Goal: Transaction & Acquisition: Download file/media

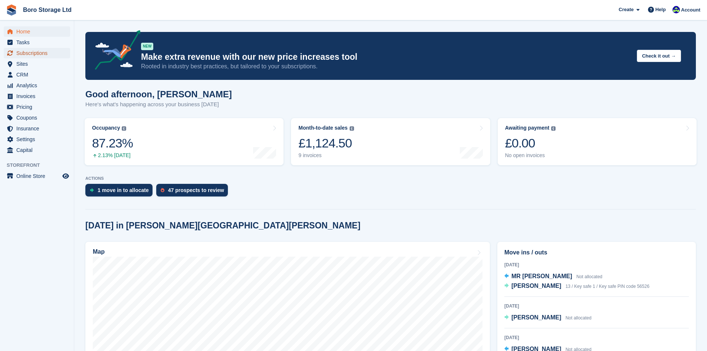
click at [27, 53] on span "Subscriptions" at bounding box center [38, 53] width 45 height 10
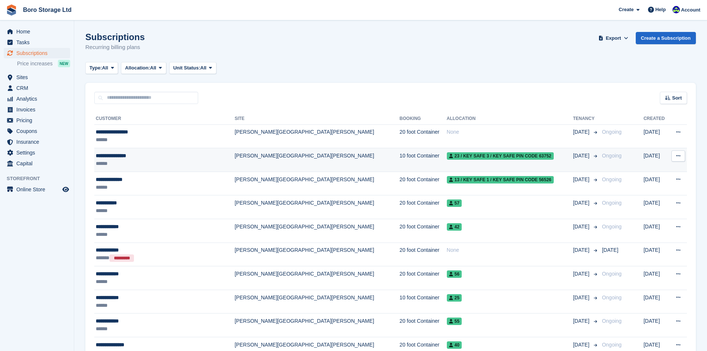
click at [104, 156] on div "**********" at bounding box center [154, 156] width 117 height 8
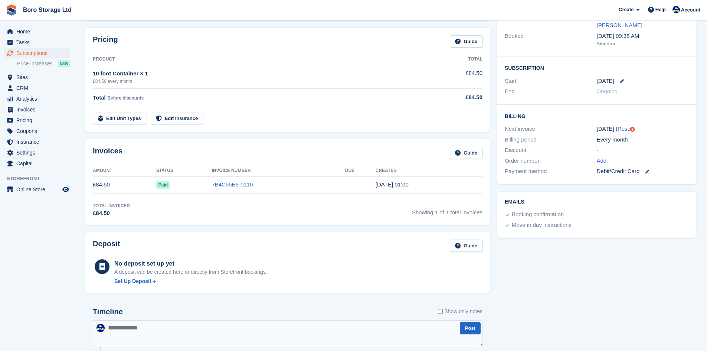
scroll to position [111, 0]
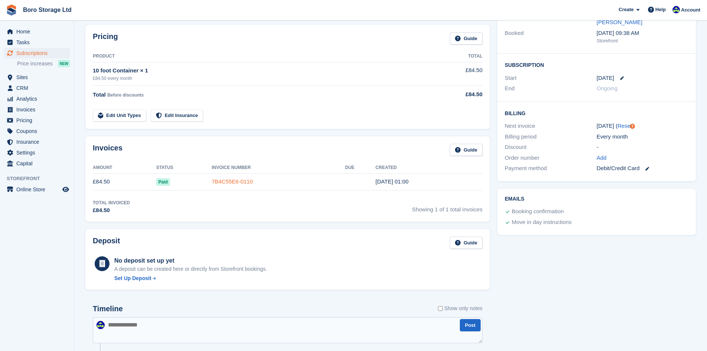
drag, startPoint x: 228, startPoint y: 179, endPoint x: 233, endPoint y: 181, distance: 5.9
click at [228, 179] on link "7B4C55E6-0110" at bounding box center [231, 181] width 41 height 6
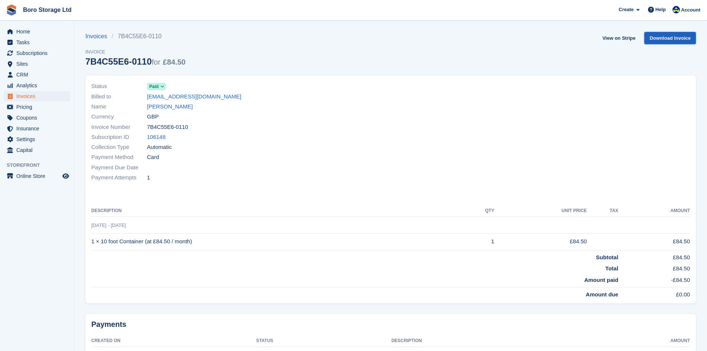
click at [665, 40] on link "Download Invoice" at bounding box center [670, 38] width 52 height 12
drag, startPoint x: 221, startPoint y: 98, endPoint x: 142, endPoint y: 97, distance: 79.0
click at [142, 97] on div "Billed to [EMAIL_ADDRESS][DOMAIN_NAME]" at bounding box center [238, 96] width 295 height 10
copy div "[EMAIL_ADDRESS][DOMAIN_NAME]"
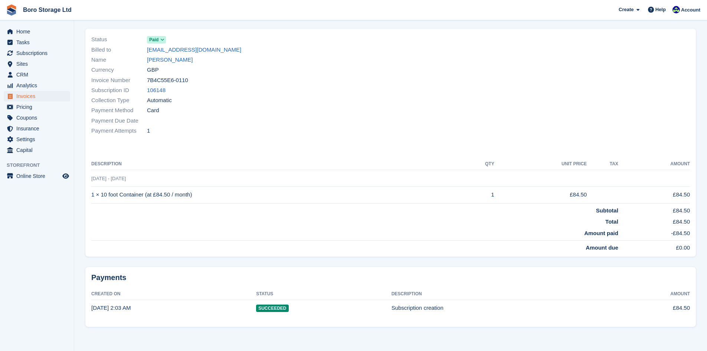
scroll to position [47, 0]
